Goal: Information Seeking & Learning: Find specific fact

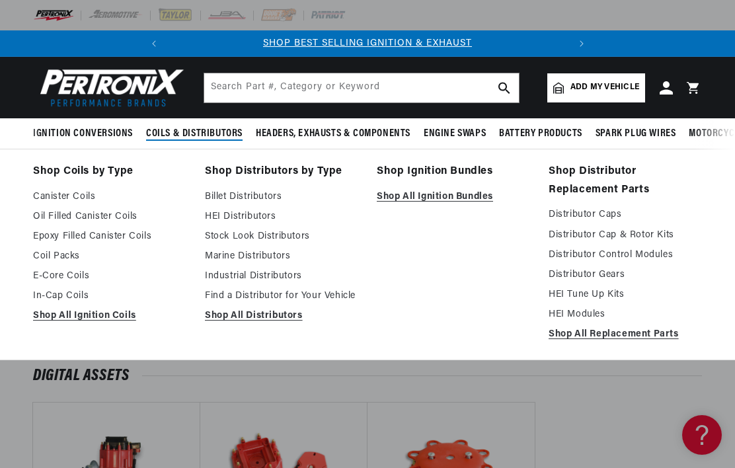
click at [599, 212] on link "Distributor Caps" at bounding box center [624, 215] width 153 height 16
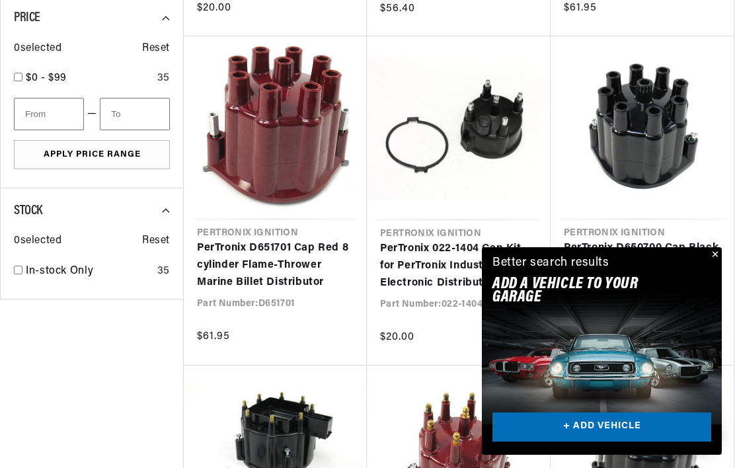
scroll to position [692, 0]
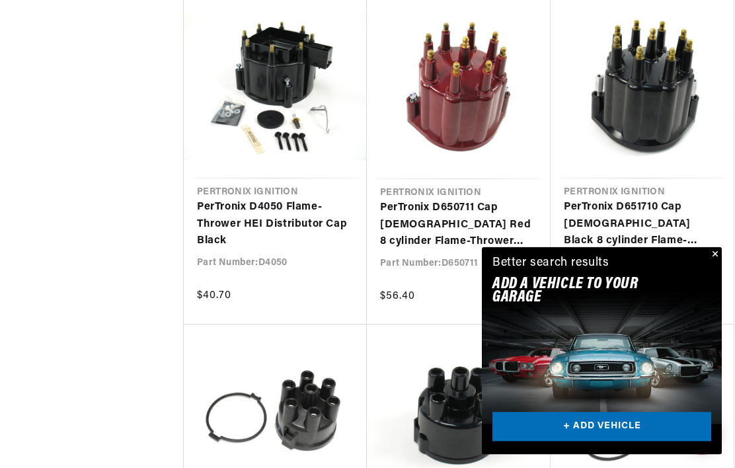
scroll to position [1062, 0]
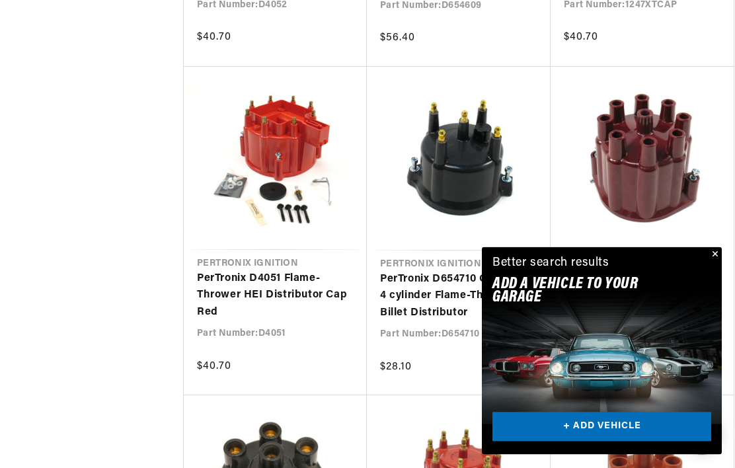
scroll to position [0, 400]
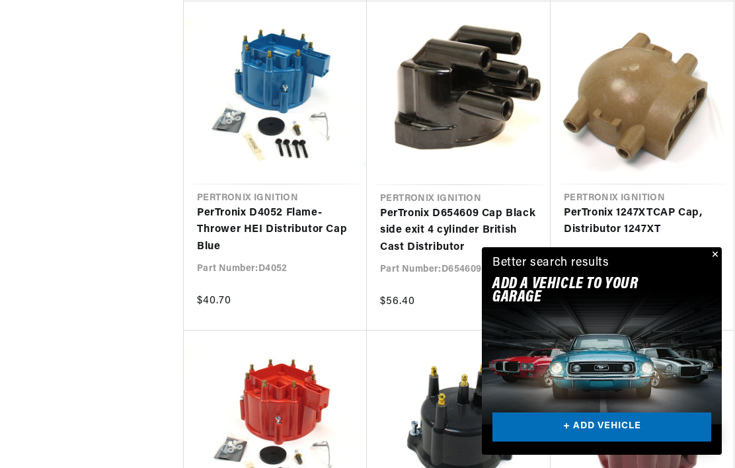
scroll to position [0, 400]
click at [711, 251] on button "Close" at bounding box center [713, 255] width 16 height 16
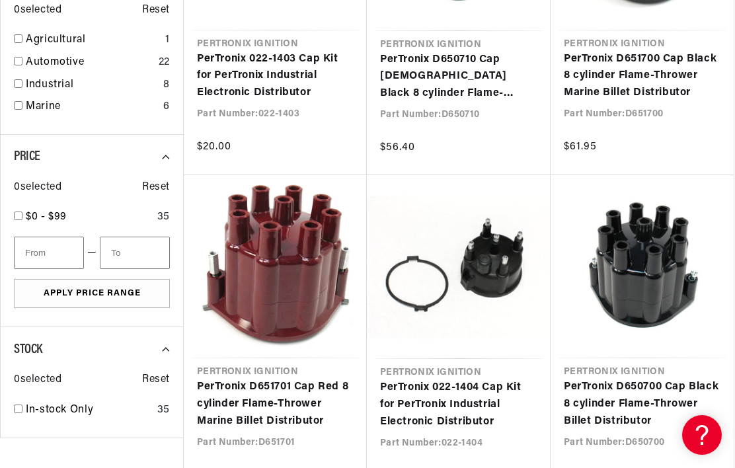
scroll to position [0, 0]
click at [213, 405] on link "PerTronix D651701 Cap Red 8 cylinder Flame-Thrower Marine Billet Distributor" at bounding box center [275, 404] width 157 height 51
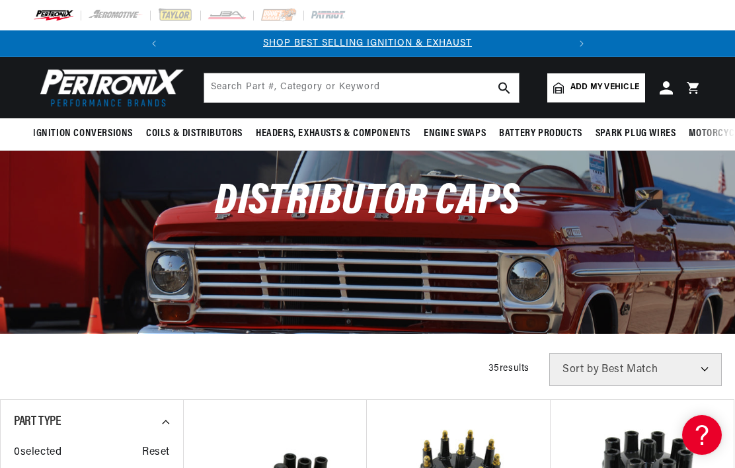
scroll to position [610, 0]
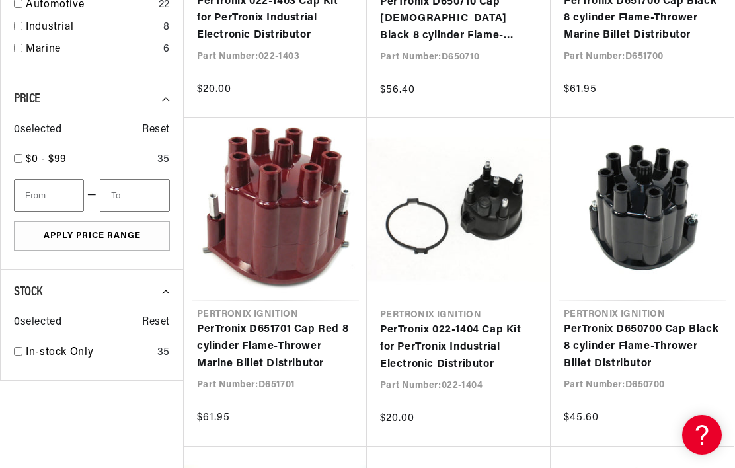
scroll to position [1331, 0]
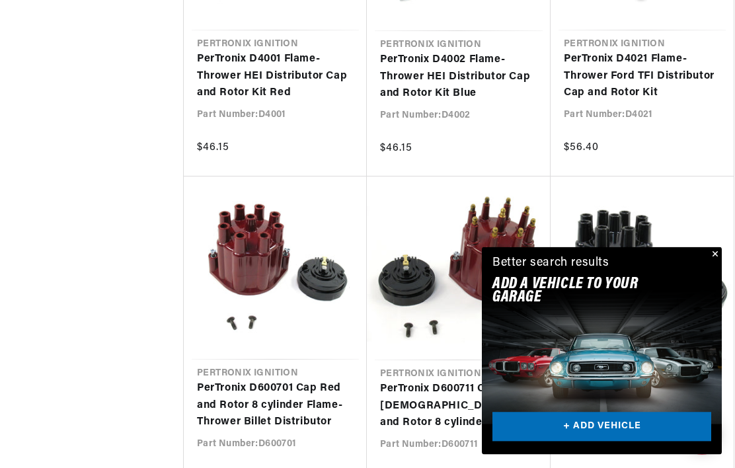
scroll to position [1211, 0]
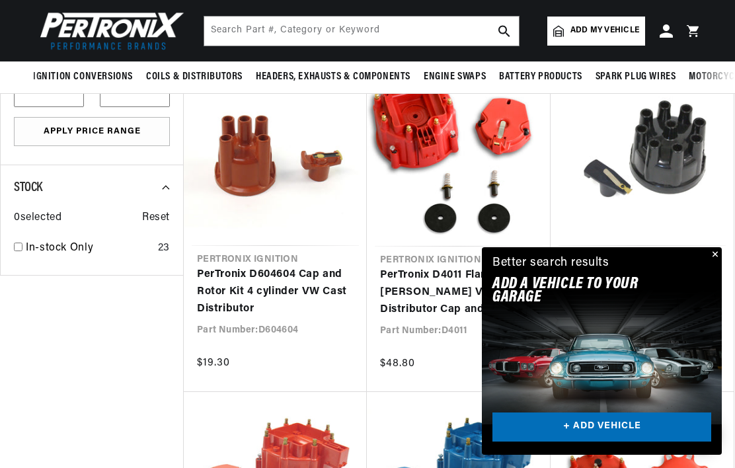
click at [720, 247] on button "Close" at bounding box center [713, 255] width 16 height 16
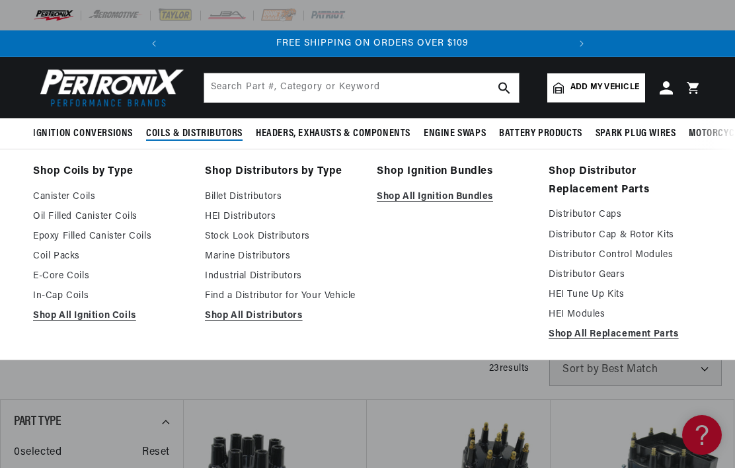
scroll to position [0, 400]
click at [637, 233] on link "Distributor Cap & Rotor Kits" at bounding box center [624, 235] width 153 height 16
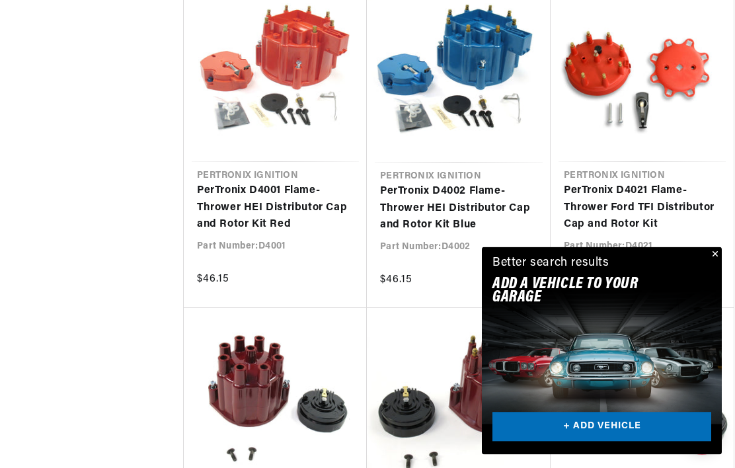
scroll to position [1084, 0]
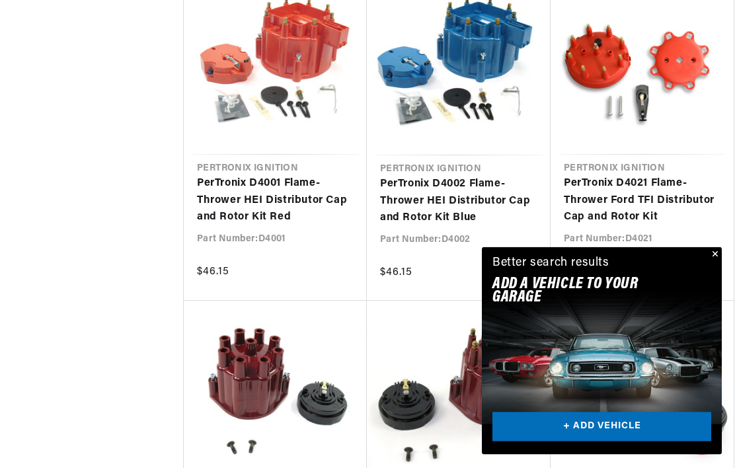
click at [711, 263] on button "Close" at bounding box center [713, 255] width 16 height 16
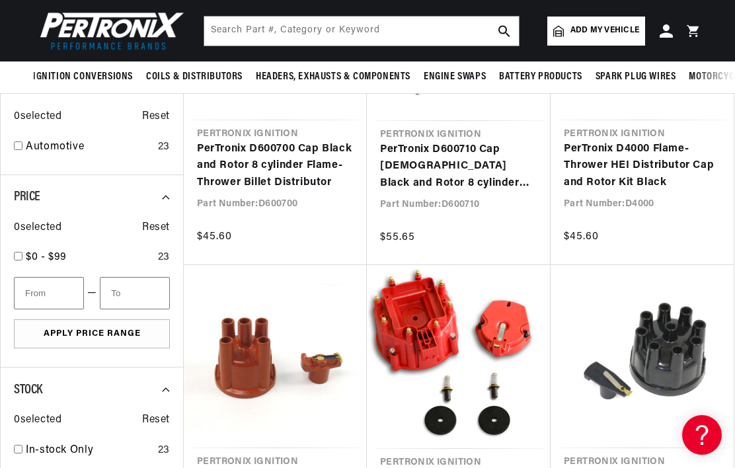
scroll to position [462, 0]
click at [427, 33] on input "text" at bounding box center [361, 31] width 314 height 29
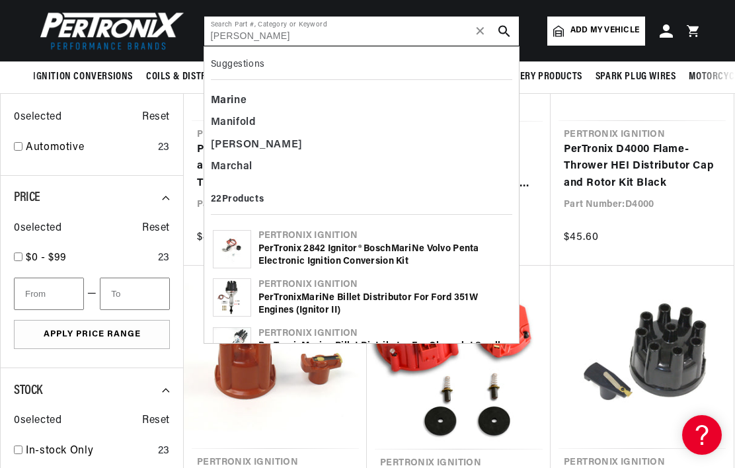
scroll to position [0, 0]
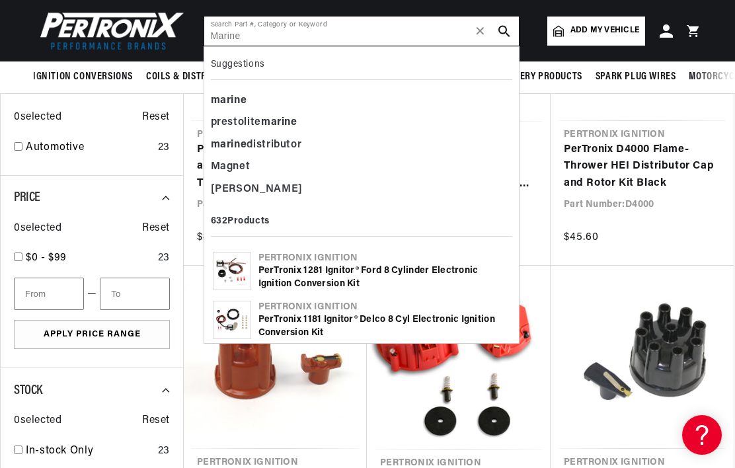
type input "Marine"
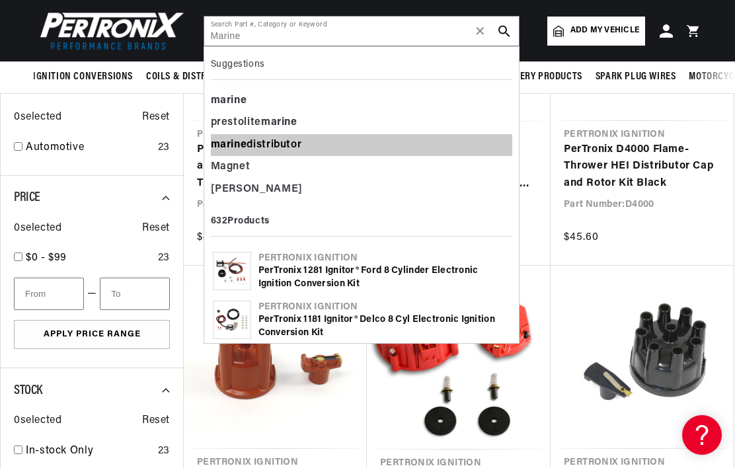
click at [283, 146] on div "marine distributor" at bounding box center [361, 145] width 301 height 22
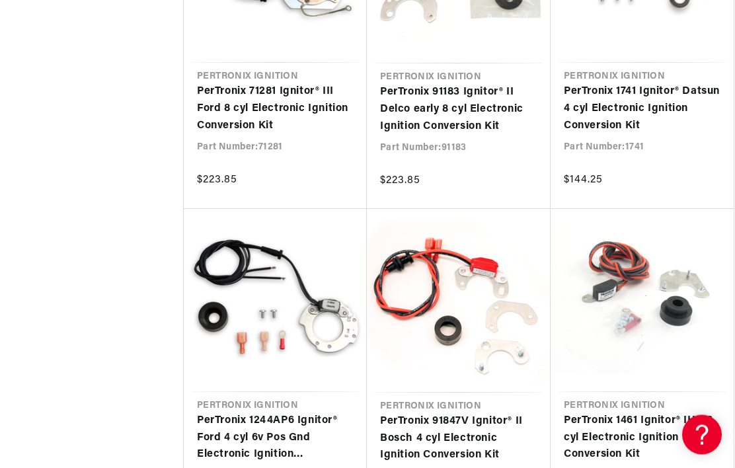
scroll to position [0, 400]
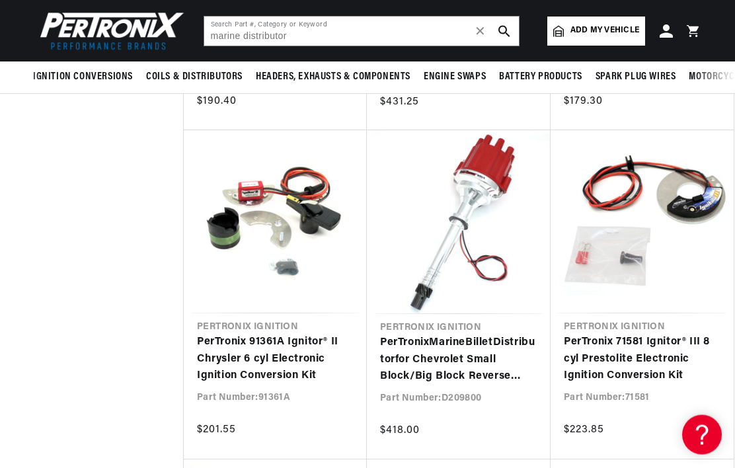
scroll to position [7351, 0]
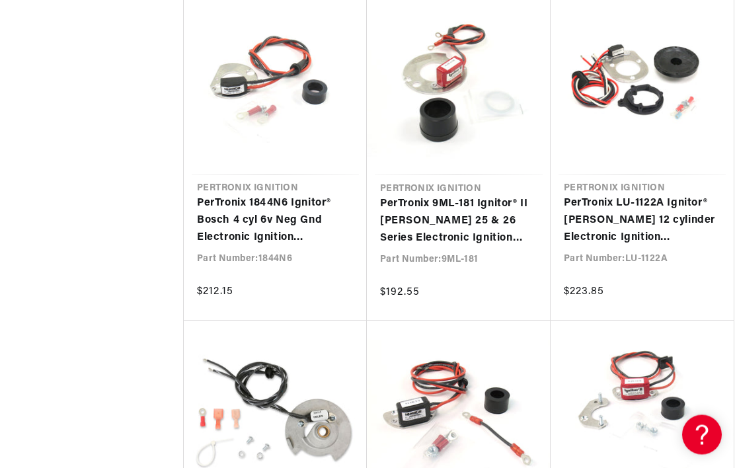
scroll to position [0, 400]
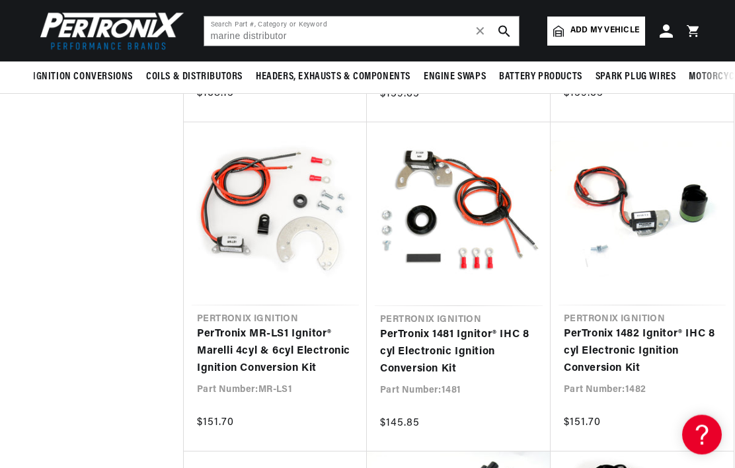
scroll to position [6662, 0]
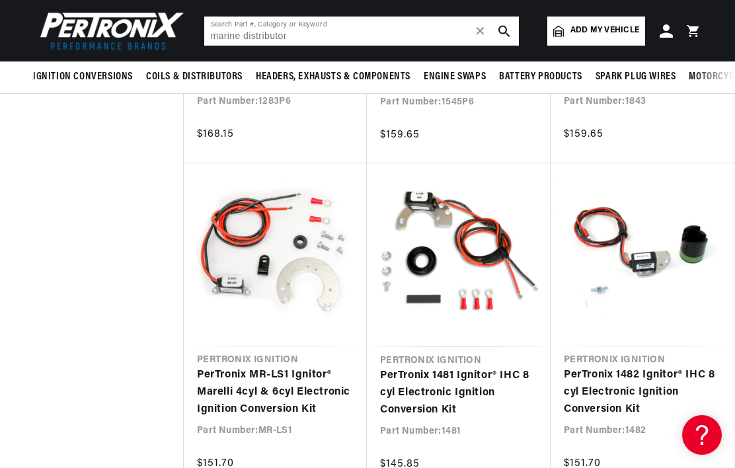
click at [355, 39] on input "marine distributor" at bounding box center [361, 31] width 314 height 29
click at [353, 37] on input "marine distributor" at bounding box center [361, 31] width 314 height 29
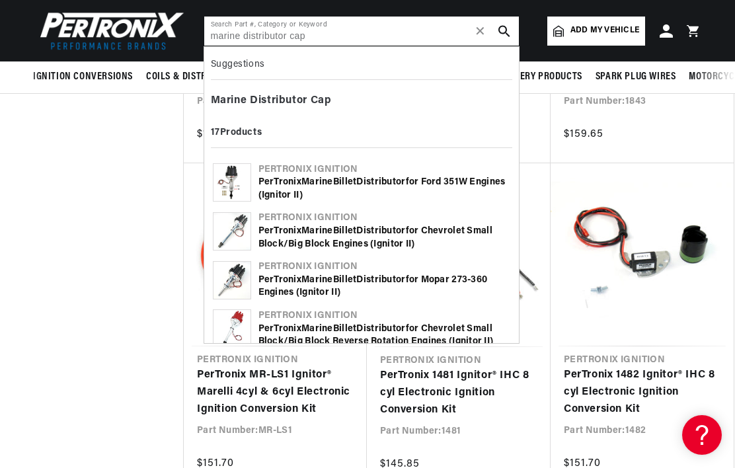
scroll to position [0, 400]
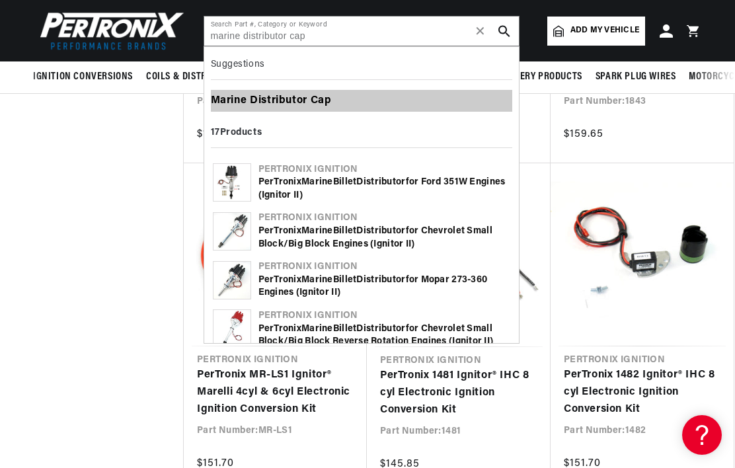
click at [291, 108] on div "Marine Distributor Cap" at bounding box center [361, 101] width 301 height 22
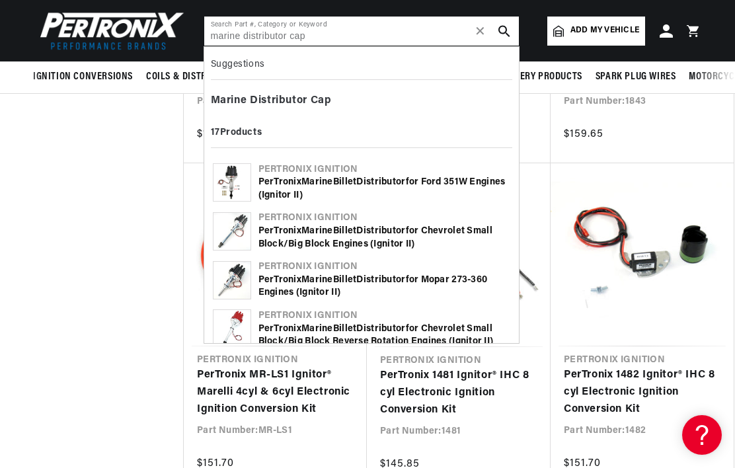
type input "Marine Distributor Cap"
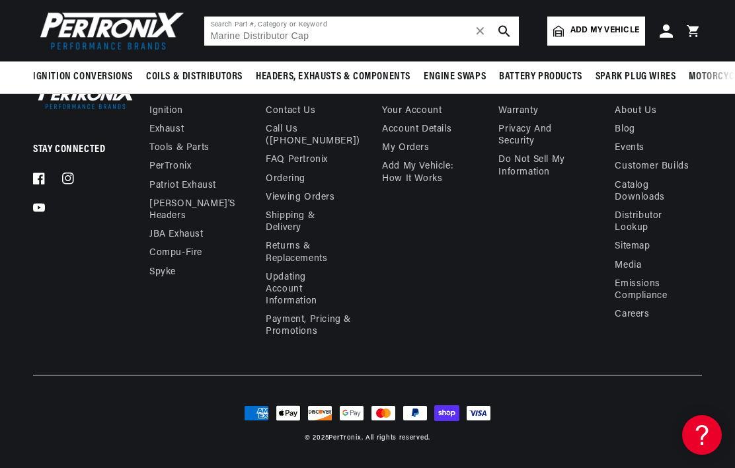
scroll to position [1755, 0]
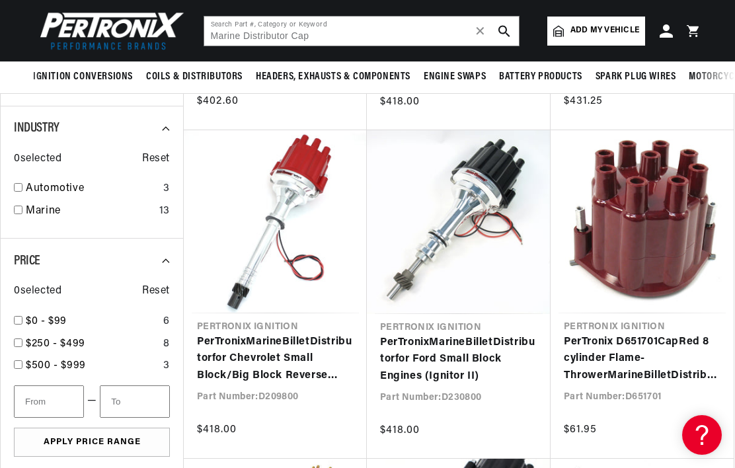
scroll to position [443, 0]
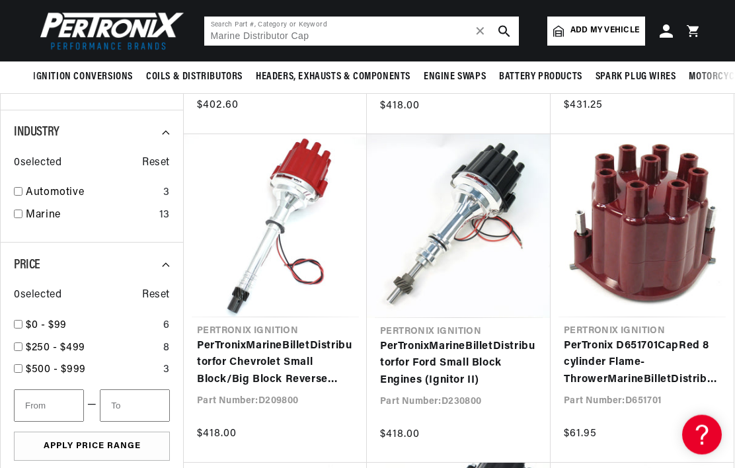
click at [361, 38] on input "Marine Distributor Cap" at bounding box center [361, 31] width 314 height 29
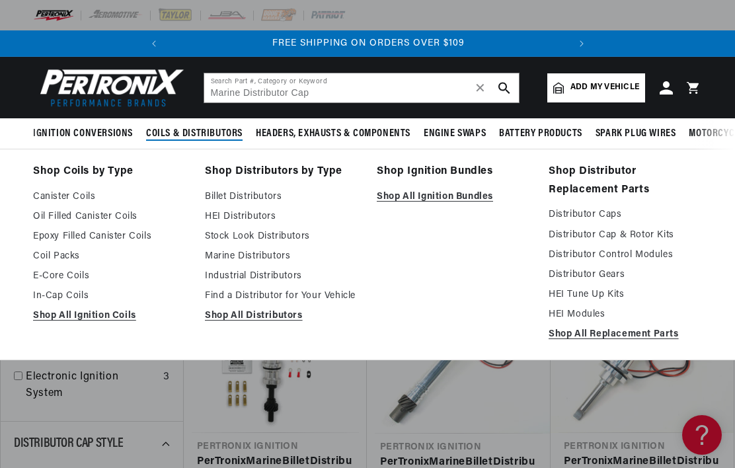
click at [612, 215] on link "Distributor Caps" at bounding box center [624, 215] width 153 height 16
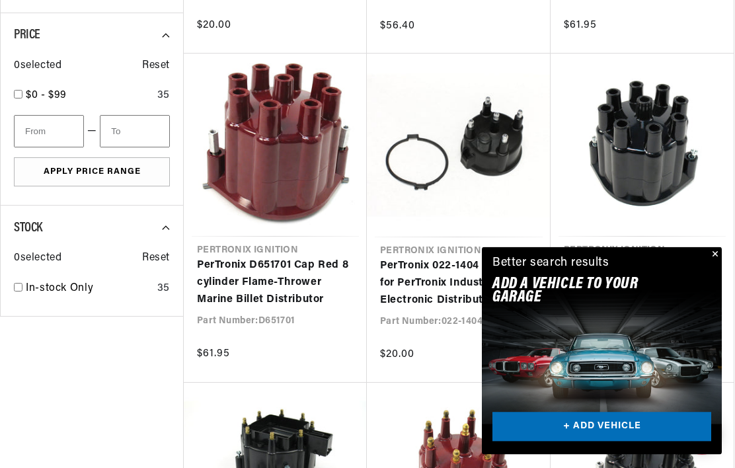
scroll to position [674, 0]
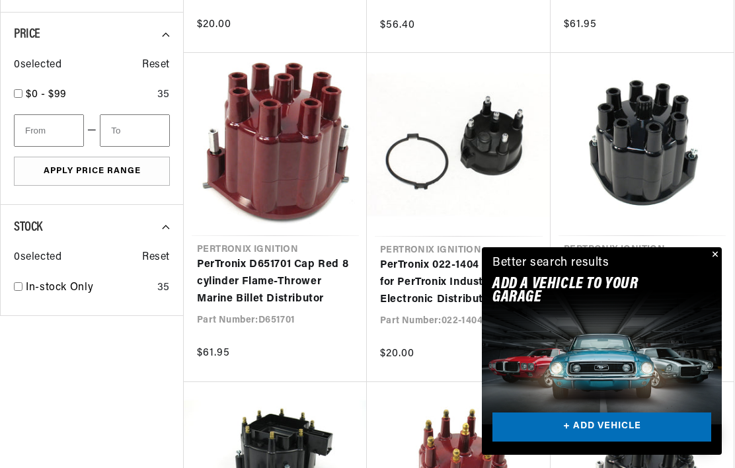
click at [269, 289] on link "PerTronix D651701 Cap Red 8 cylinder Flame-Thrower Marine Billet Distributor" at bounding box center [275, 281] width 157 height 51
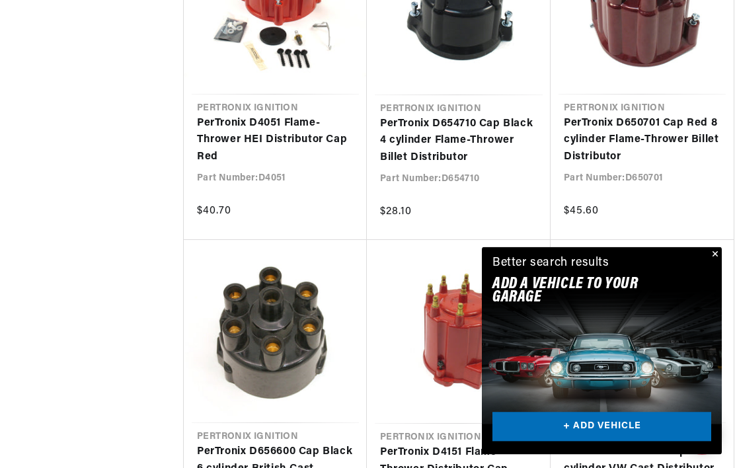
scroll to position [0, 400]
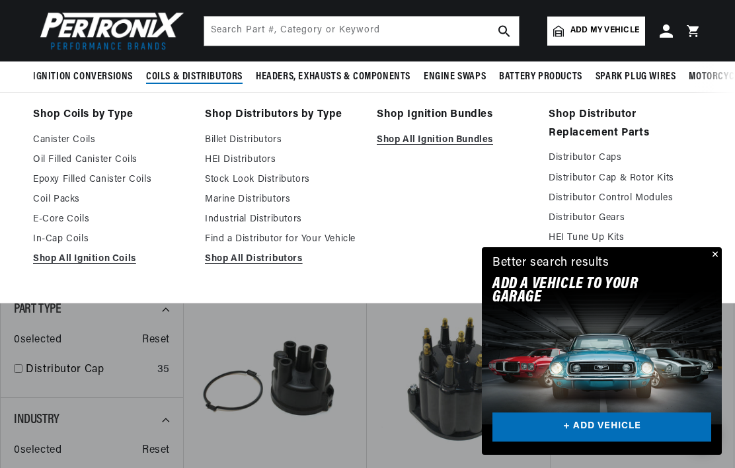
click at [652, 177] on link "Distributor Cap & Rotor Kits" at bounding box center [624, 178] width 153 height 16
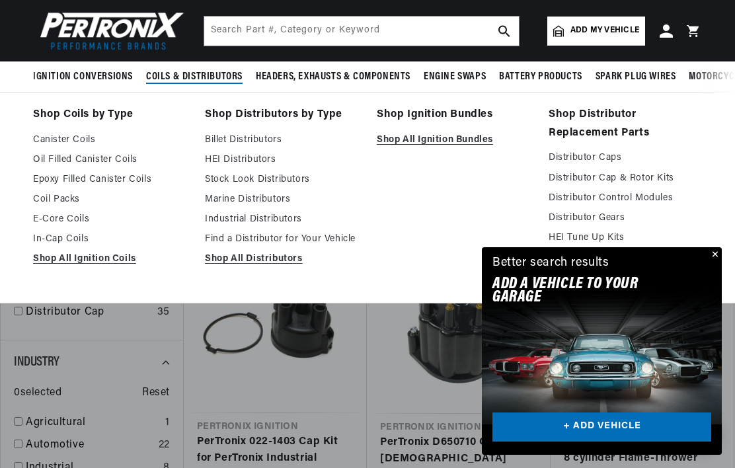
click at [334, 433] on link "PerTronix 022-1403 Cap Kit for PerTronix Industrial Electronic Distributor" at bounding box center [275, 458] width 157 height 51
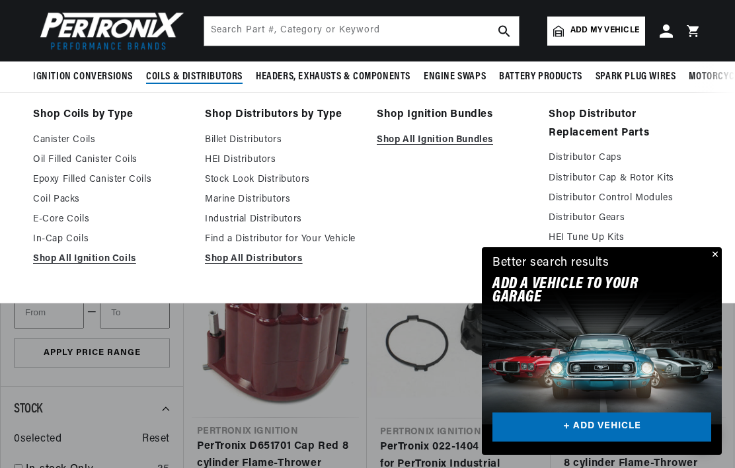
scroll to position [0, 400]
click at [663, 176] on link "Distributor Cap & Rotor Kits" at bounding box center [624, 178] width 153 height 16
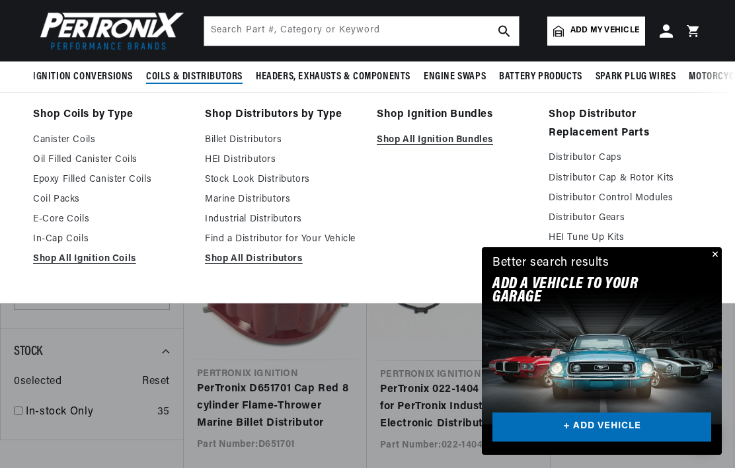
click at [610, 151] on link "Distributor Caps" at bounding box center [624, 158] width 153 height 16
click at [713, 262] on button "Close" at bounding box center [713, 255] width 16 height 16
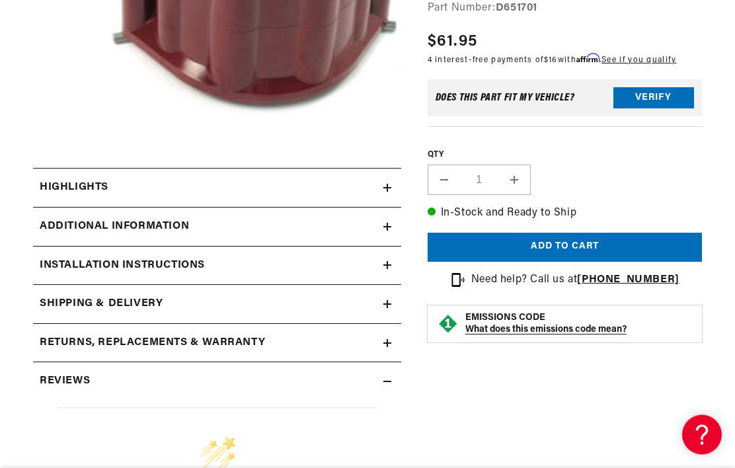
click at [388, 186] on icon at bounding box center [387, 188] width 8 height 8
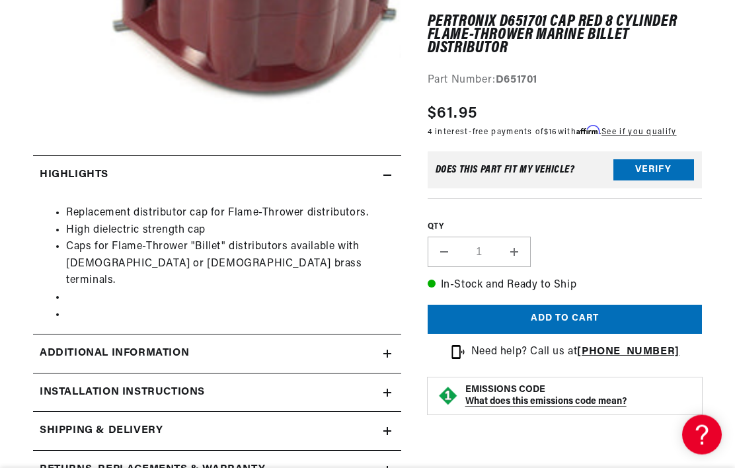
scroll to position [373, 0]
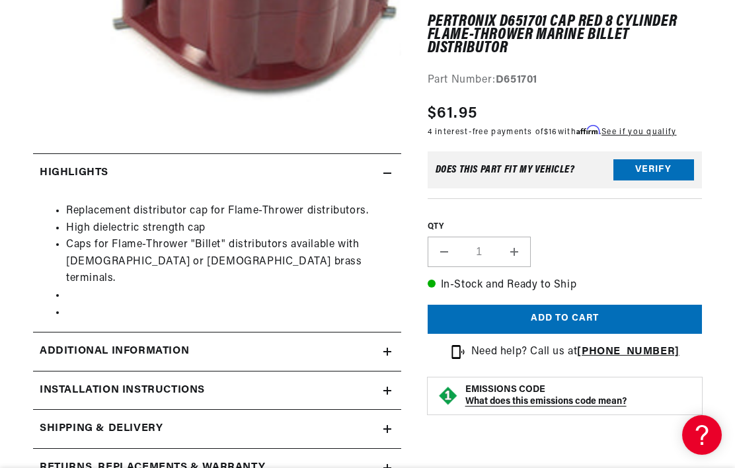
click at [384, 347] on icon at bounding box center [387, 351] width 8 height 8
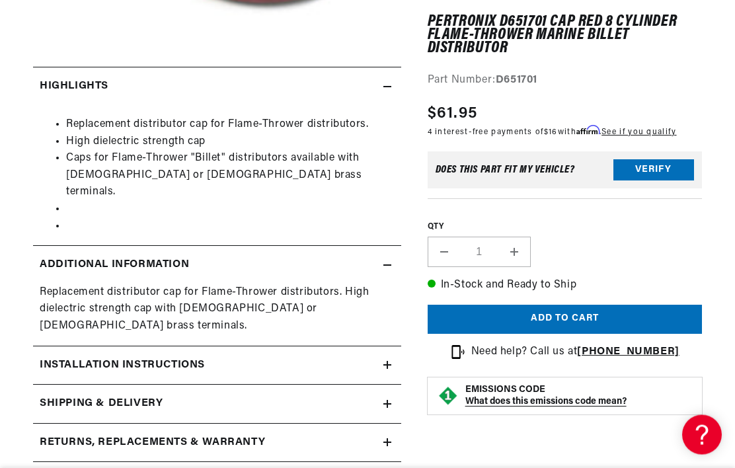
scroll to position [0, 400]
click at [394, 346] on summary "Installation instructions" at bounding box center [217, 365] width 368 height 38
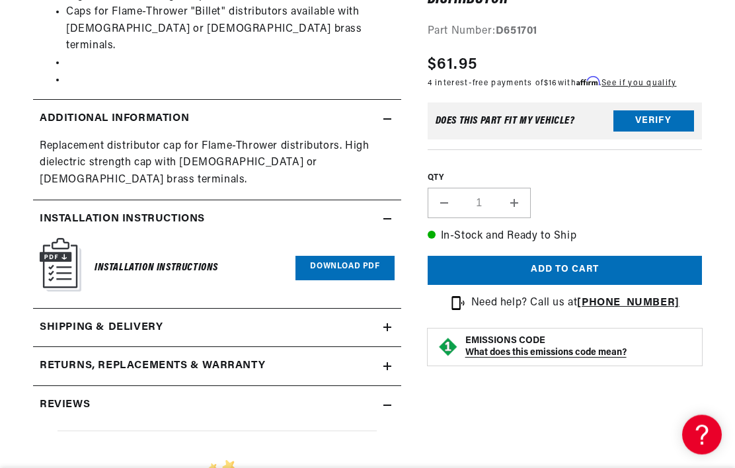
scroll to position [606, 0]
click at [392, 308] on summary "Shipping & Delivery" at bounding box center [217, 327] width 368 height 38
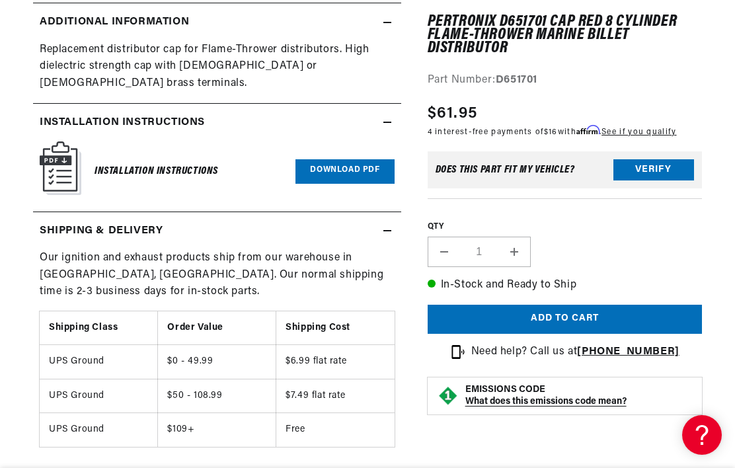
scroll to position [0, 0]
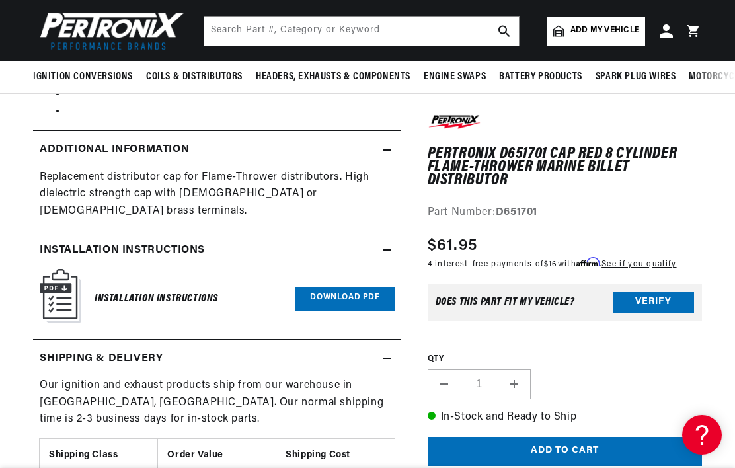
click at [350, 287] on link "Download PDF" at bounding box center [344, 299] width 98 height 24
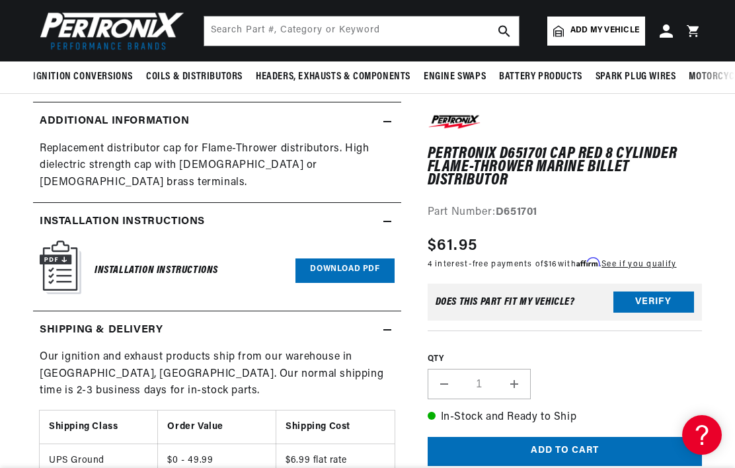
scroll to position [294, 0]
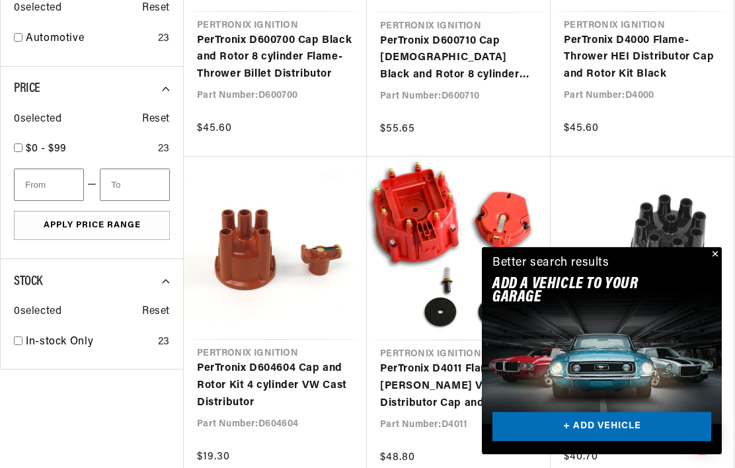
scroll to position [647, 0]
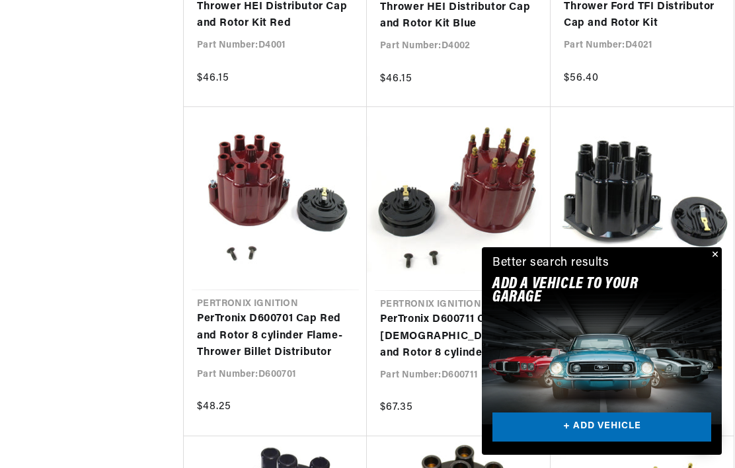
click at [252, 331] on link "PerTronix D600701 Cap Red and Rotor 8 cylinder Flame-Thrower Billet Distributor" at bounding box center [275, 335] width 157 height 51
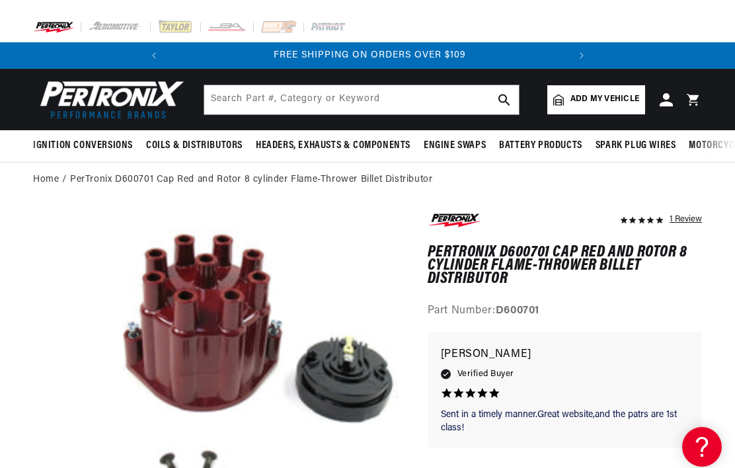
scroll to position [0, 400]
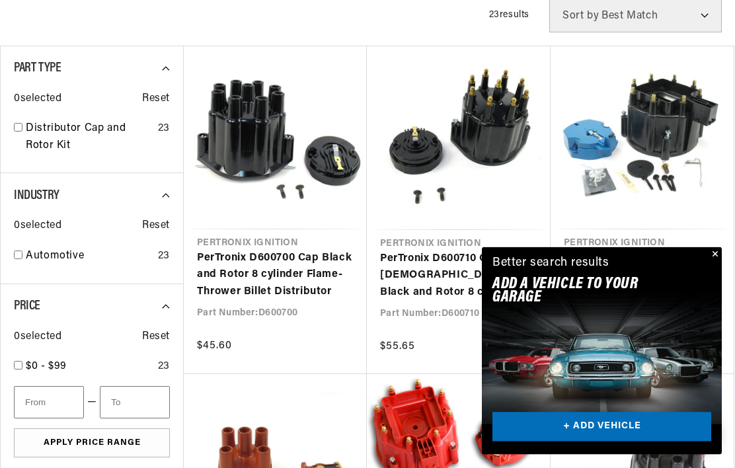
scroll to position [392, 0]
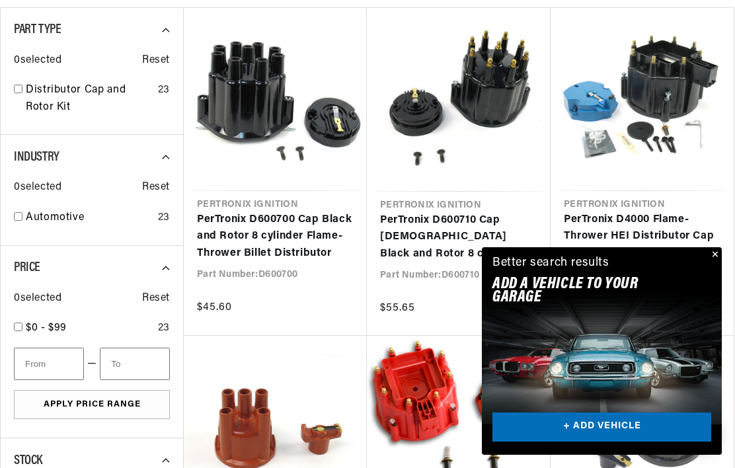
click at [713, 263] on button "Close" at bounding box center [713, 255] width 16 height 16
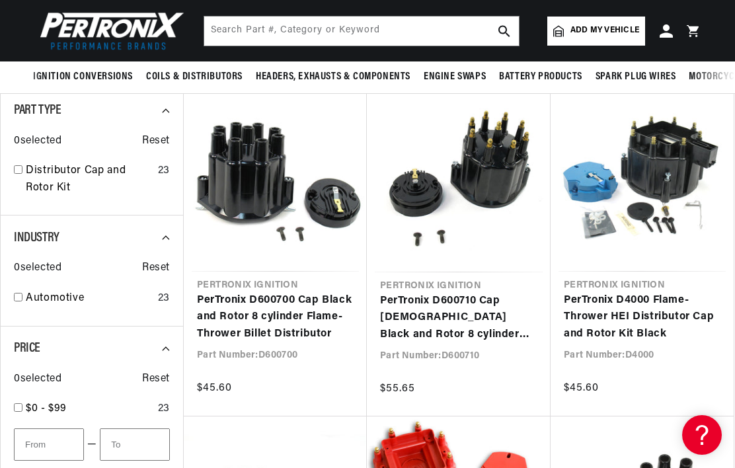
scroll to position [310, 0]
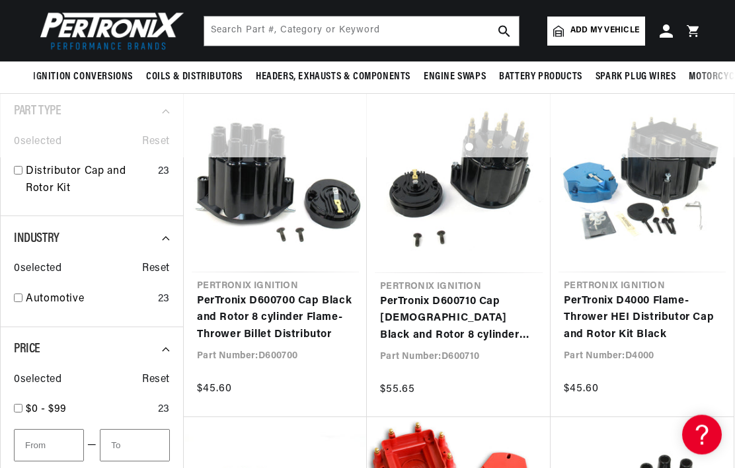
scroll to position [1297, 0]
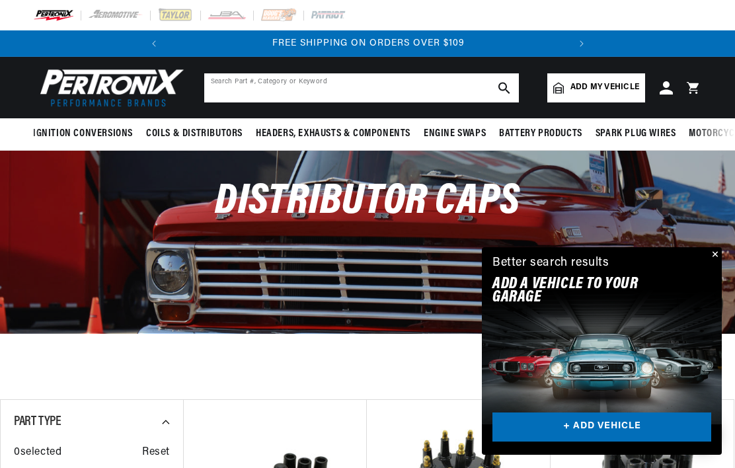
click at [447, 79] on input "text" at bounding box center [361, 87] width 314 height 29
type input "D651701"
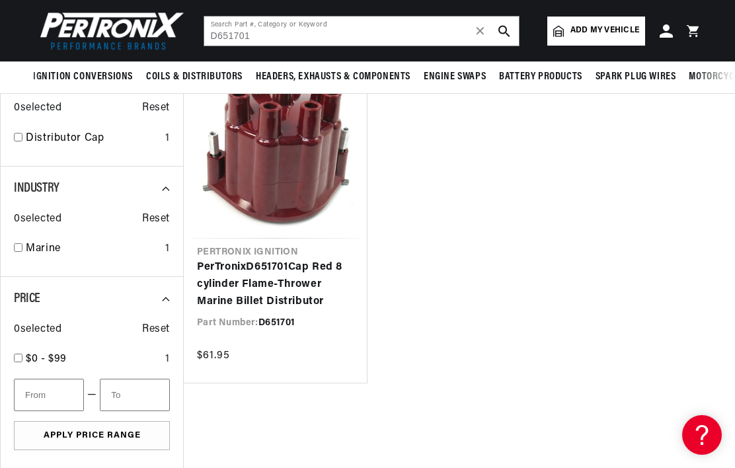
scroll to position [0, 400]
